Goal: Task Accomplishment & Management: Manage account settings

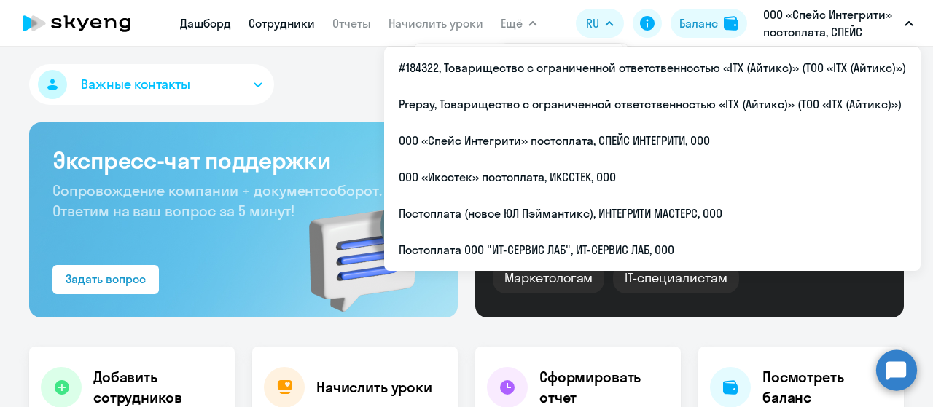
click at [289, 25] on link "Сотрудники" at bounding box center [281, 23] width 66 height 15
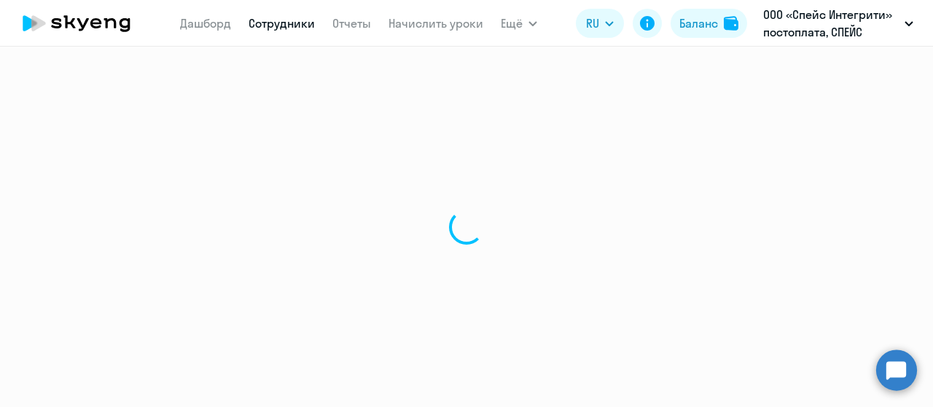
select select "30"
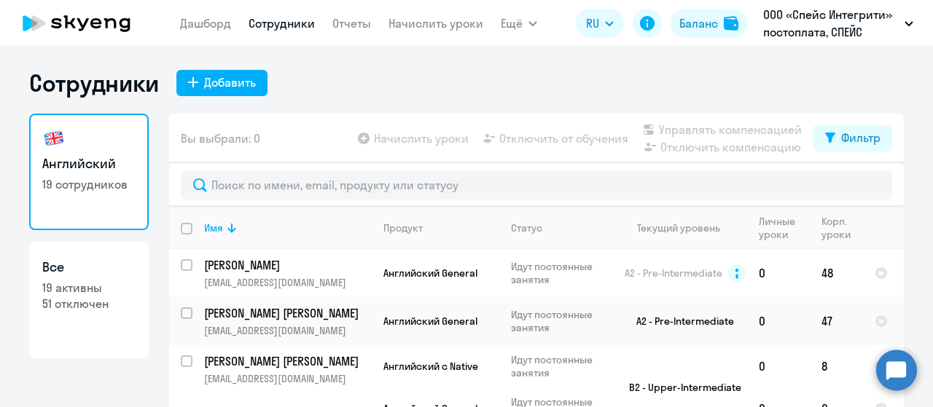
click at [106, 24] on icon at bounding box center [110, 23] width 12 height 10
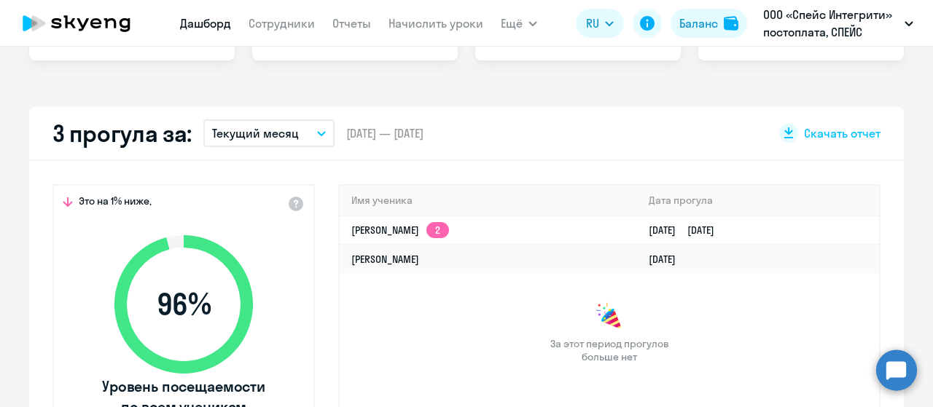
scroll to position [291, 0]
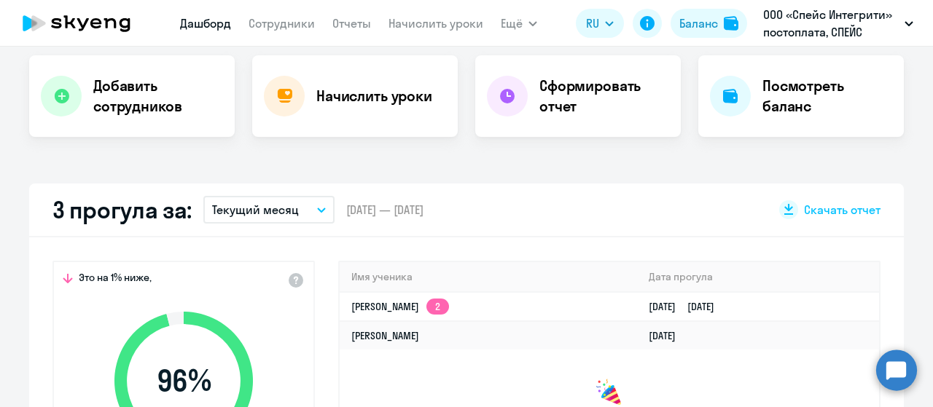
select select "30"
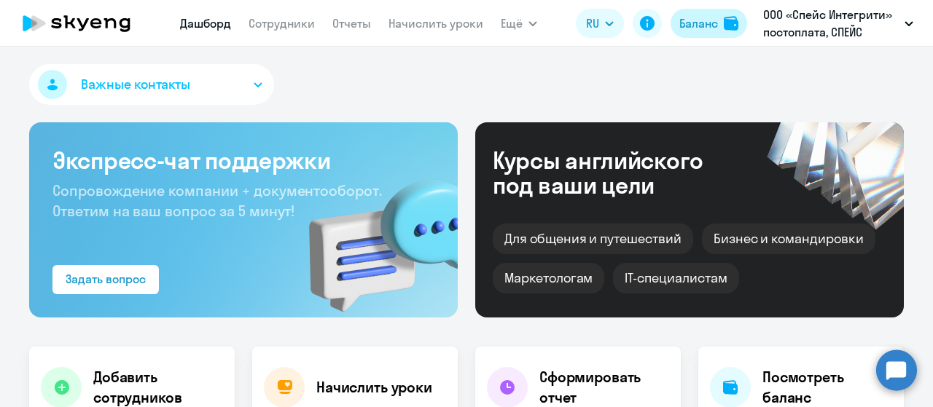
click at [694, 26] on div "Баланс" at bounding box center [698, 23] width 39 height 17
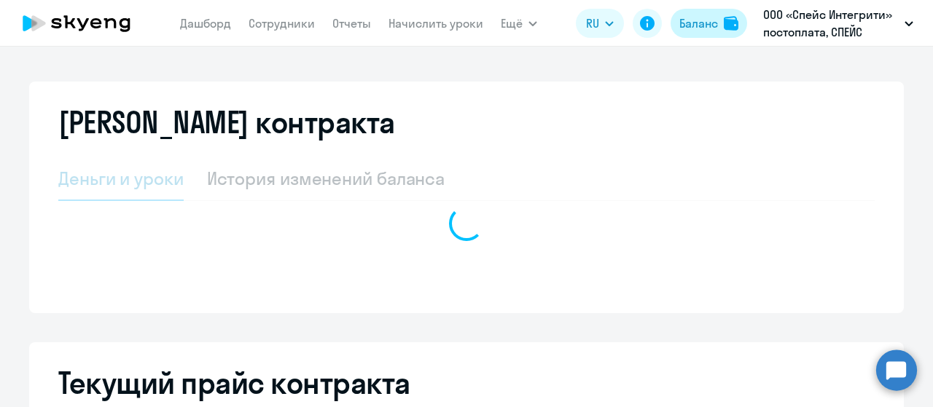
select select "english_adult_not_native_speaker"
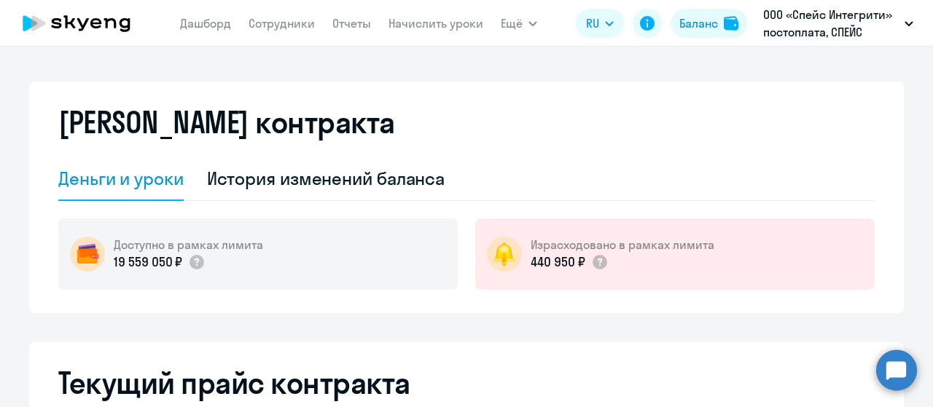
click at [116, 26] on icon at bounding box center [110, 23] width 12 height 10
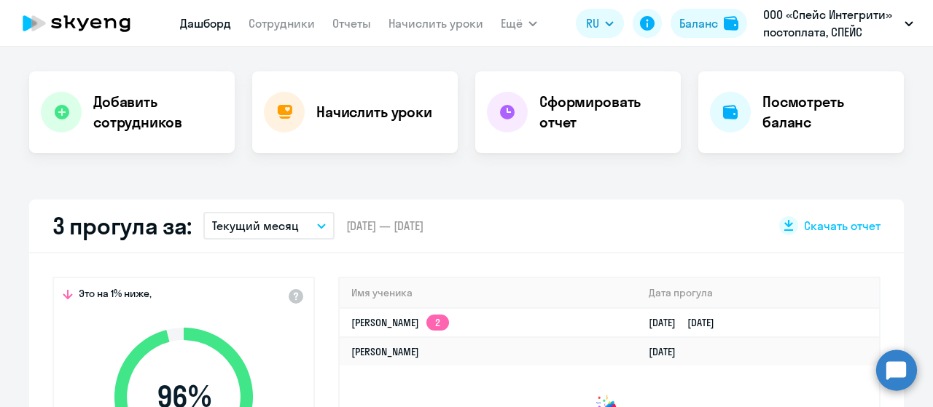
scroll to position [364, 0]
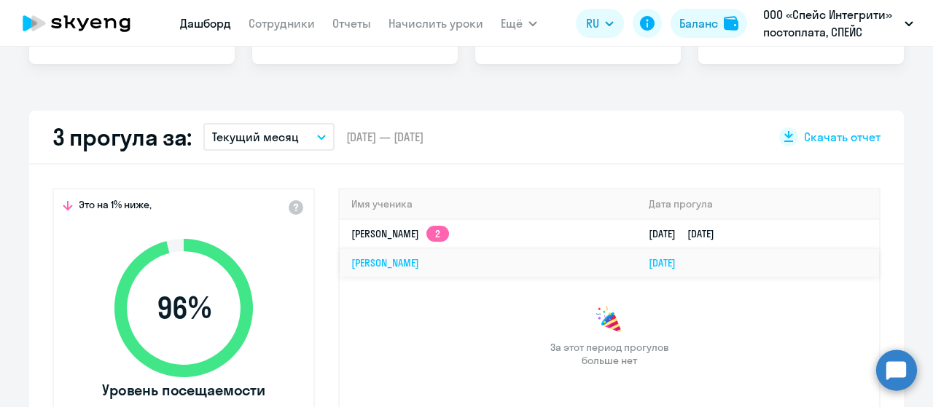
select select "30"
click at [700, 26] on div "Баланс" at bounding box center [698, 23] width 39 height 17
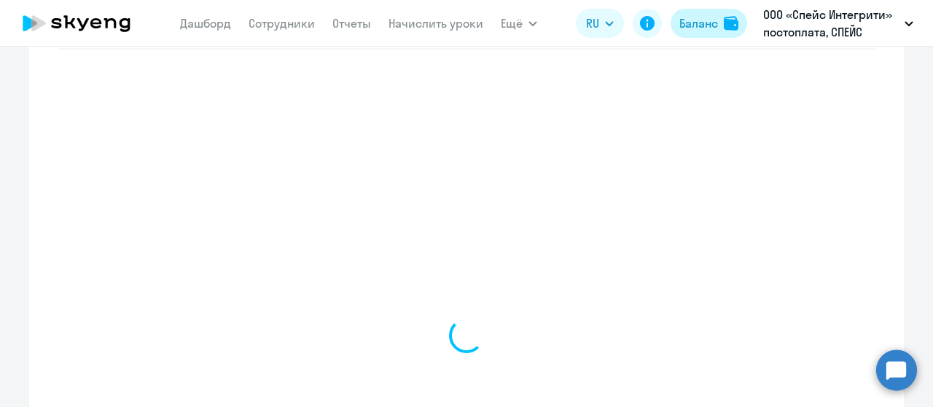
select select "english_adult_not_native_speaker"
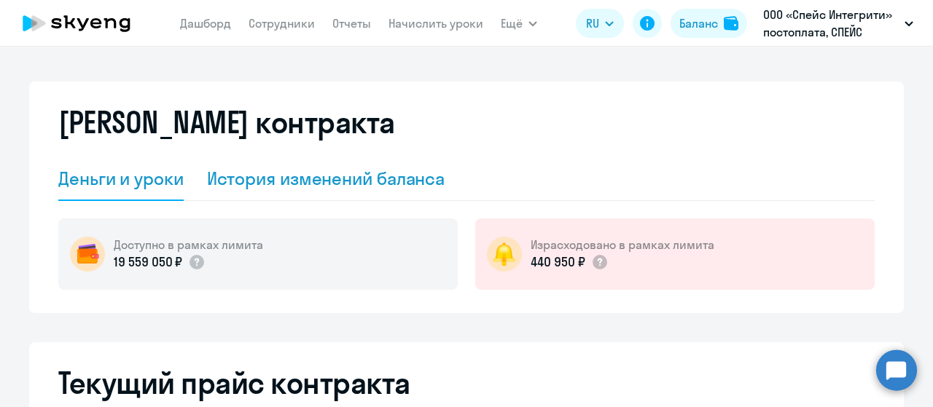
click at [400, 187] on div "История изменений баланса" at bounding box center [326, 178] width 238 height 23
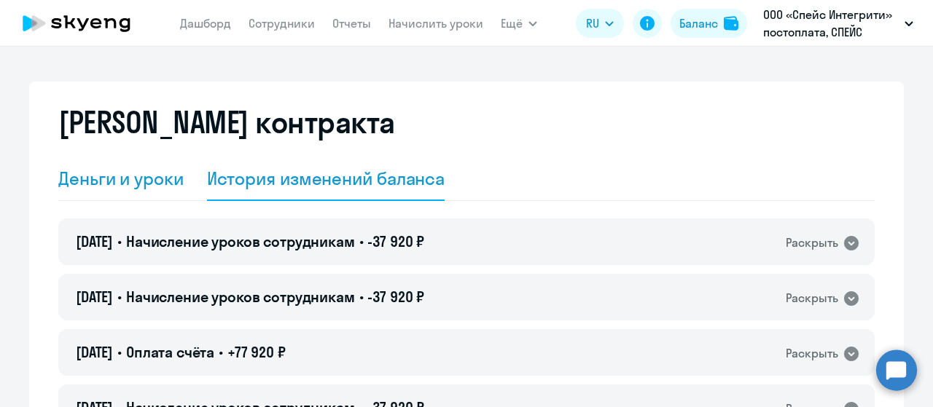
click at [123, 181] on div "Деньги и уроки" at bounding box center [120, 178] width 125 height 23
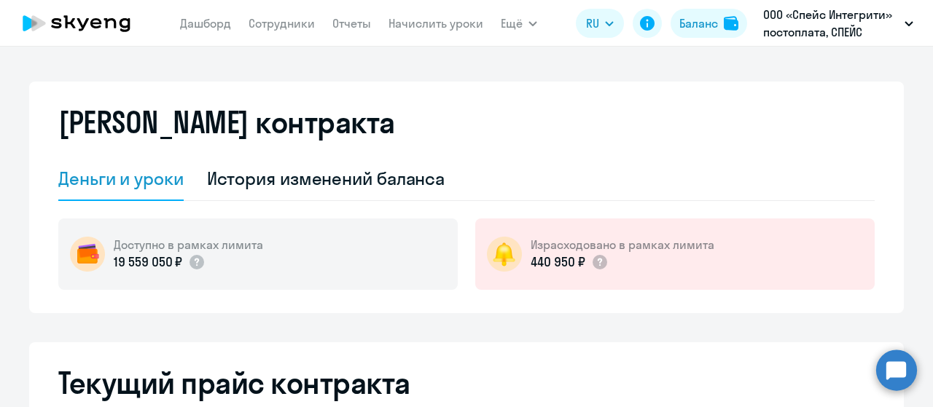
click at [98, 26] on icon at bounding box center [76, 23] width 128 height 36
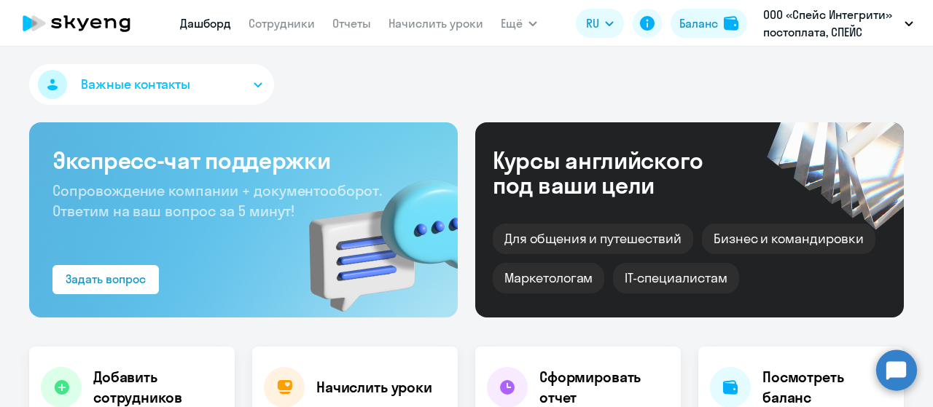
select select "30"
click at [734, 66] on div "Важные контакты" at bounding box center [466, 87] width 874 height 47
click at [718, 26] on button "Баланс" at bounding box center [708, 23] width 77 height 29
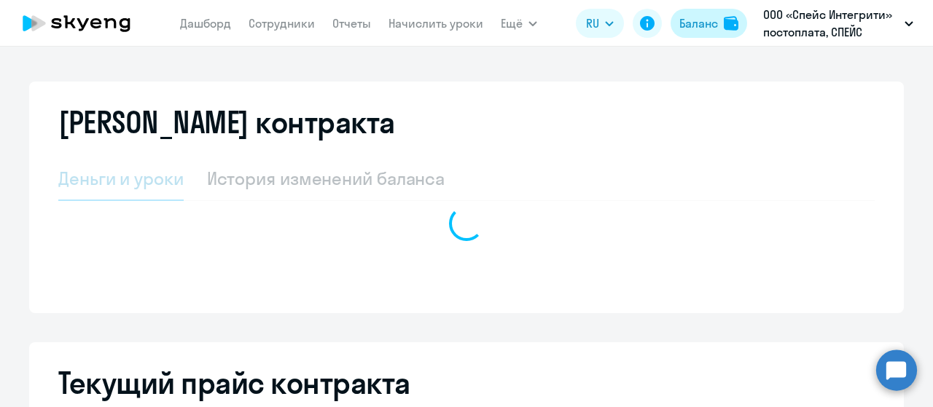
select select "english_adult_not_native_speaker"
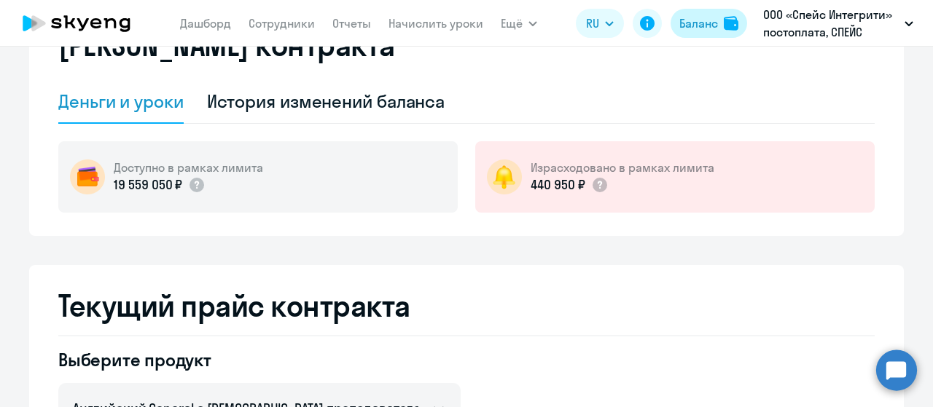
scroll to position [23, 0]
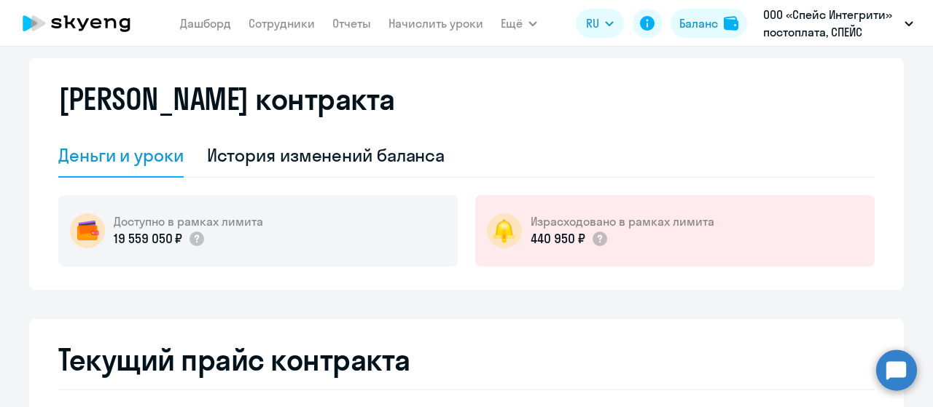
click at [121, 25] on icon at bounding box center [125, 25] width 11 height 14
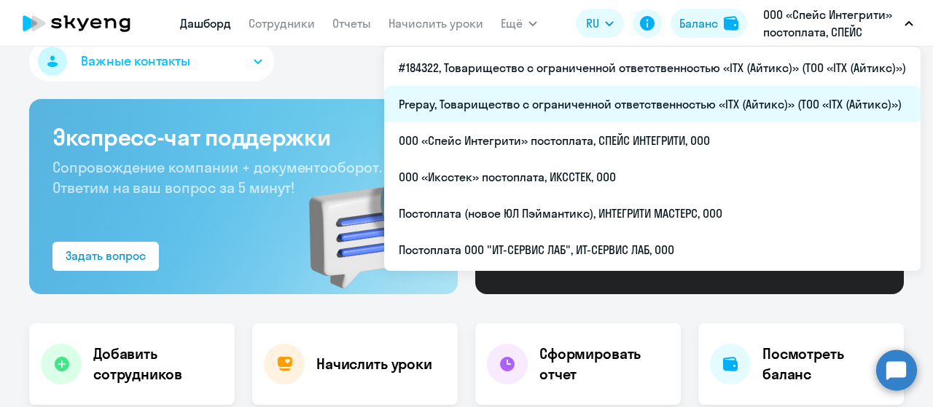
click at [678, 109] on li "Prepay, Товарищество с ограниченной ответственностью «ITX (Айтикс)» (ТОО «ITX (…" at bounding box center [652, 104] width 536 height 36
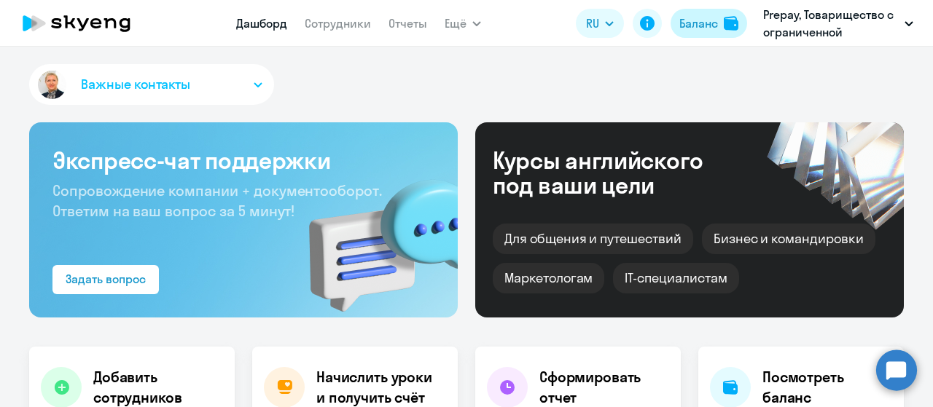
click at [707, 23] on div "Баланс" at bounding box center [698, 23] width 39 height 17
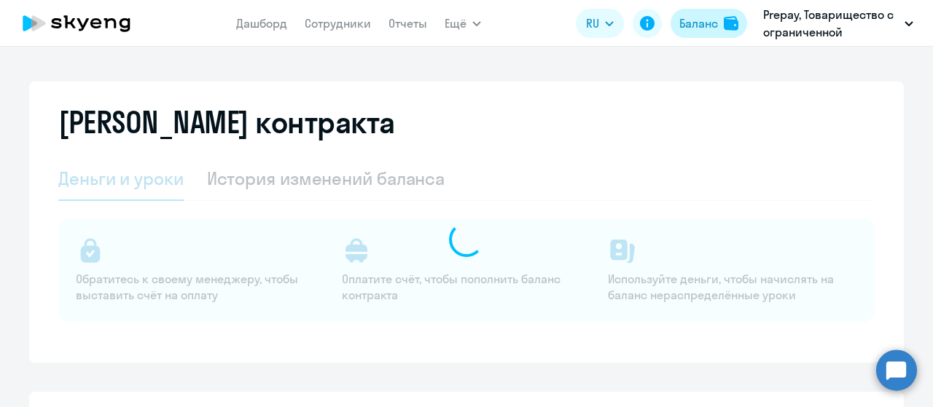
select select "english_adult_not_native_speaker"
